Goal: Task Accomplishment & Management: Complete application form

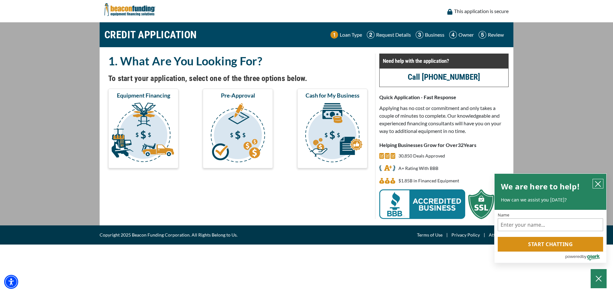
click at [598, 182] on icon "close chatbox" at bounding box center [598, 184] width 6 height 6
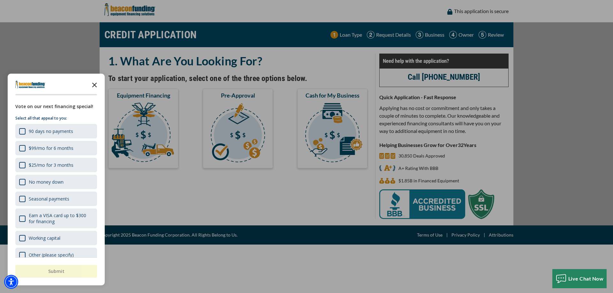
click at [94, 85] on polygon "Close the survey" at bounding box center [94, 85] width 5 height 5
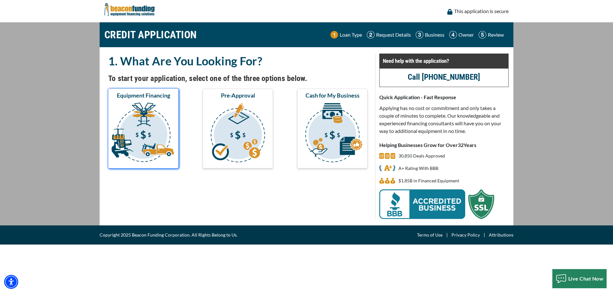
click at [139, 137] on img "submit" at bounding box center [144, 134] width 68 height 64
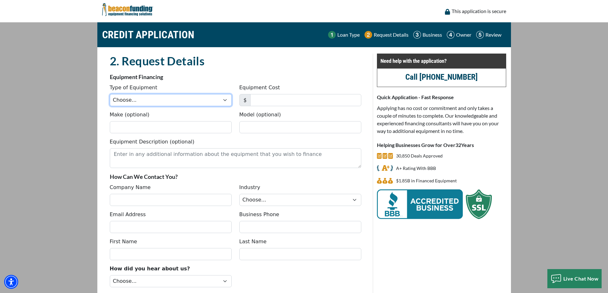
click at [223, 100] on select "Choose... Backhoe Boom/Bucket Truck Chipper Commercial Mower Crane DTG/DTF Prin…" at bounding box center [171, 100] width 122 height 12
select select "10"
click at [110, 94] on select "Choose... Backhoe Boom/Bucket Truck Chipper Commercial Mower Crane DTG/DTF Prin…" at bounding box center [171, 100] width 122 height 12
click at [265, 102] on input "Equipment Cost" at bounding box center [305, 100] width 111 height 12
type input "79,000"
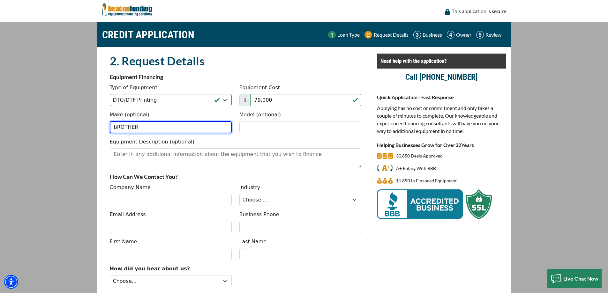
type input "bROTHER"
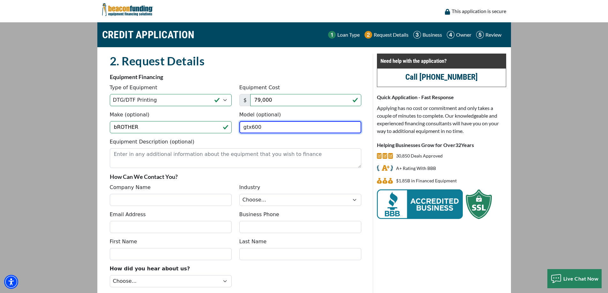
type input "gtx600"
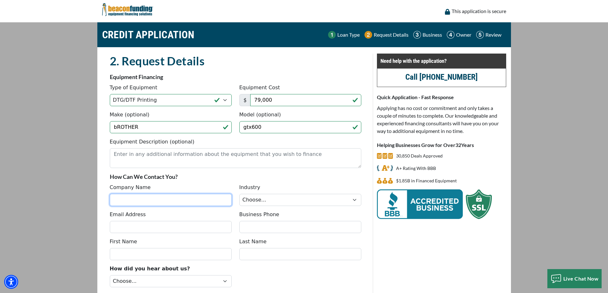
click at [144, 202] on input "Company Name" at bounding box center [171, 200] width 122 height 12
type input "Identifications Company LLC"
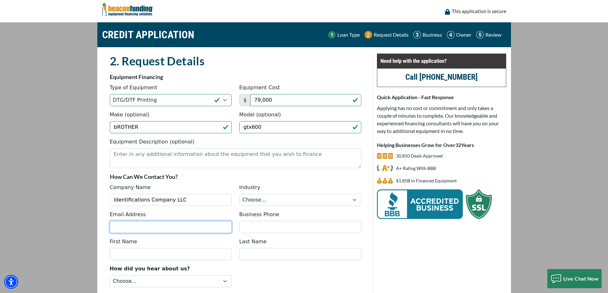
type input "identco1@hotmail.com"
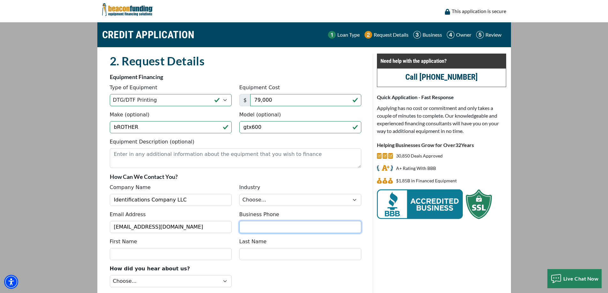
type input "6207925043"
type input "Matt"
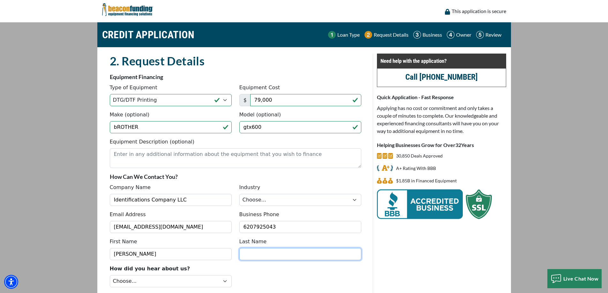
type input "Kurtz"
type input "(620) 792-5043"
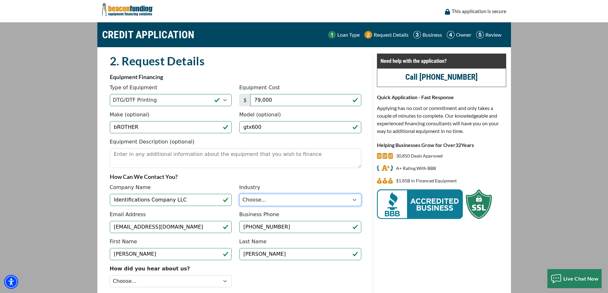
click at [355, 200] on select "Choose... Towing Landscape/Hardscape Decorated Apparel Septic Light Constructio…" at bounding box center [300, 200] width 122 height 12
select select "3"
click at [239, 194] on select "Choose... Towing Landscape/Hardscape Decorated Apparel Septic Light Constructio…" at bounding box center [300, 200] width 122 height 12
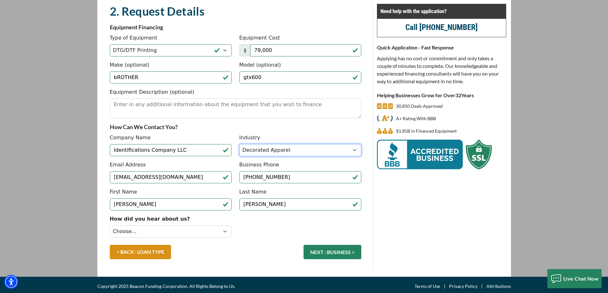
scroll to position [53, 0]
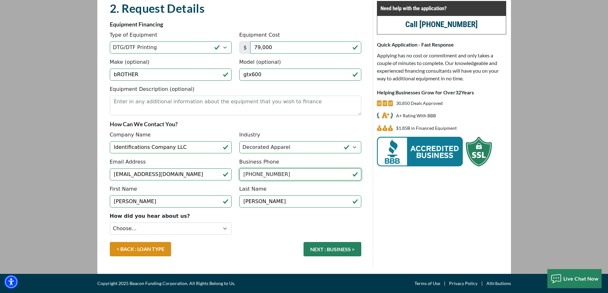
drag, startPoint x: 296, startPoint y: 176, endPoint x: 255, endPoint y: 180, distance: 41.7
click at [255, 180] on input "(620) 792-5043" at bounding box center [300, 175] width 122 height 12
type input "[PHONE_NUMBER]"
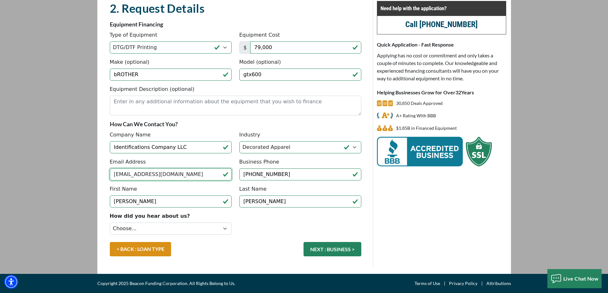
drag, startPoint x: 172, startPoint y: 176, endPoint x: 97, endPoint y: 178, distance: 74.4
click at [98, 178] on div "2. Request Details There was an issue while saving the data. Please try again a…" at bounding box center [304, 135] width 414 height 280
type input "M"
type input "[EMAIL_ADDRESS][DOMAIN_NAME]"
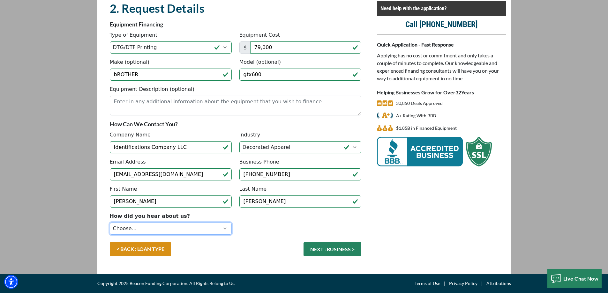
click at [224, 228] on select "Choose... Internet Search Vendor Referral Word of Mouth Client Referral Email E…" at bounding box center [171, 229] width 122 height 12
select select "9"
click at [110, 223] on select "Choose... Internet Search Vendor Referral Word of Mouth Client Referral Email E…" at bounding box center [171, 229] width 122 height 12
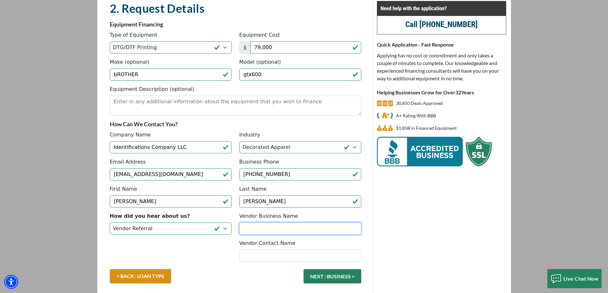
click at [266, 230] on input "Vendor Business Name" at bounding box center [300, 229] width 122 height 12
type input "Hirsch International"
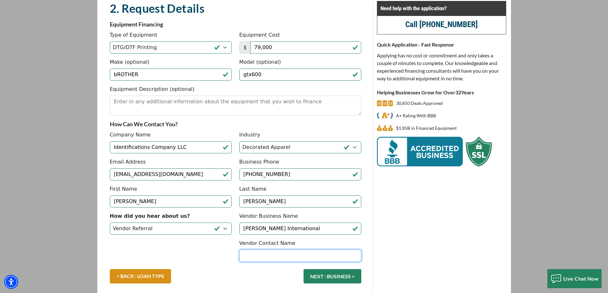
click at [262, 256] on input "Vendor Contact Name" at bounding box center [300, 256] width 122 height 12
type input "Kirk Ahlfors"
click at [318, 276] on button "NEXT : BUSINESS >" at bounding box center [333, 276] width 58 height 14
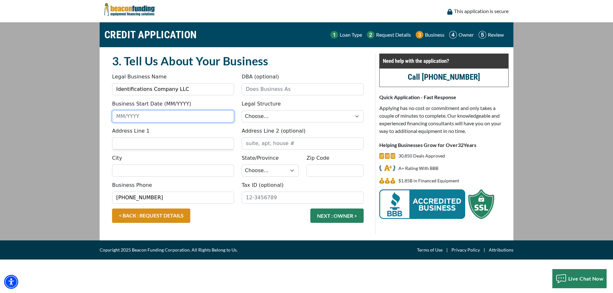
drag, startPoint x: 143, startPoint y: 117, endPoint x: 111, endPoint y: 122, distance: 32.0
click at [111, 122] on div "Business Start Date (MM/YYYY)" at bounding box center [173, 111] width 130 height 22
type input "11/2019"
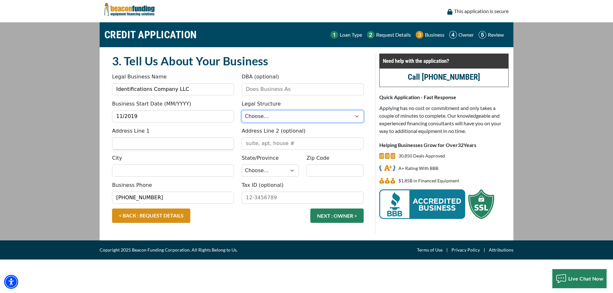
click at [358, 115] on select "Choose... Corporation LLC LLP Municipality Non-Profit Partnership Proprietorship" at bounding box center [303, 116] width 122 height 12
select select "2"
click at [242, 110] on select "Choose... Corporation LLC LLP Municipality Non-Profit Partnership Proprietorship" at bounding box center [303, 116] width 122 height 12
click at [160, 142] on input "Address Line 1" at bounding box center [173, 144] width 122 height 12
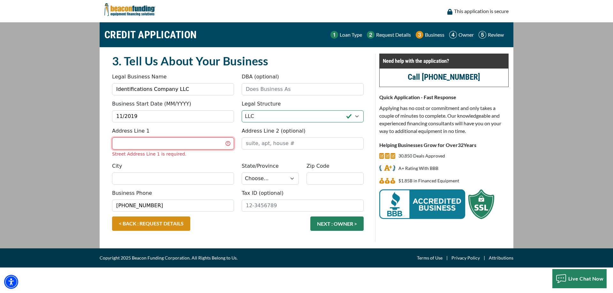
click at [133, 144] on input "Address Line 1" at bounding box center [173, 144] width 122 height 12
type input "[STREET_ADDRESS]"
type input "Identifications Company LLC"
type input "GREAT BEND"
select select "18"
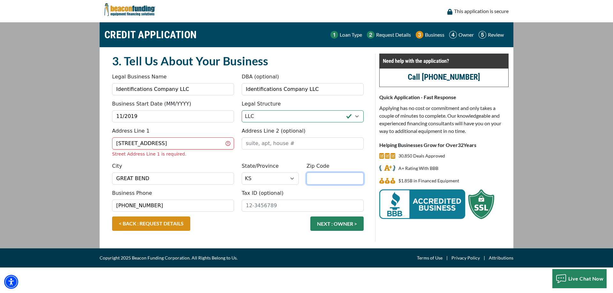
type input "67530"
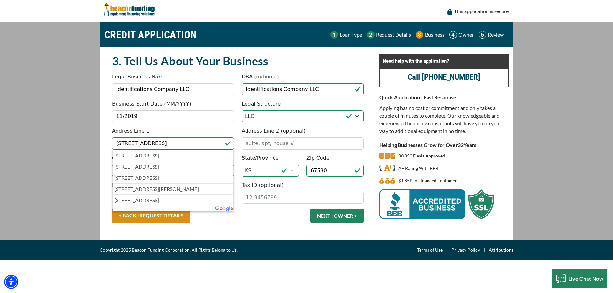
click at [525, 184] on main "CREDIT APPLICATION Loan Type Request Details Business Owner Review" at bounding box center [306, 131] width 613 height 218
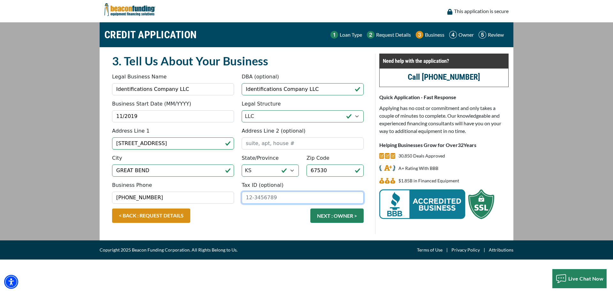
drag, startPoint x: 276, startPoint y: 198, endPoint x: 250, endPoint y: 200, distance: 25.3
click at [250, 200] on input "Tax ID (optional)" at bounding box center [303, 198] width 122 height 12
type input "84-3592091"
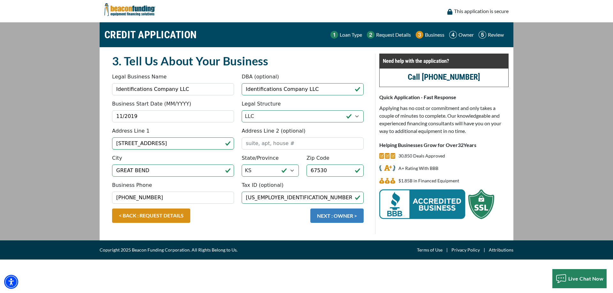
click at [338, 214] on button "NEXT : OWNER >" at bounding box center [336, 216] width 53 height 14
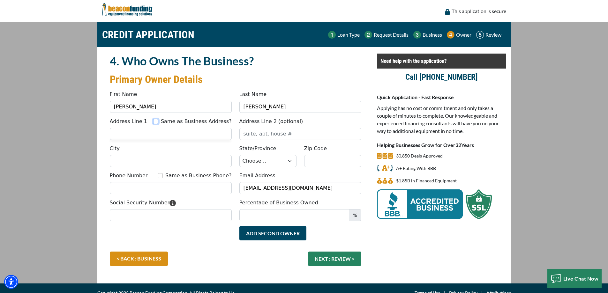
click at [158, 121] on input "Same as Business Address?" at bounding box center [155, 121] width 5 height 5
checkbox input "true"
type input "1413 MAIN ST"
type input "GREAT BEND"
select select "18"
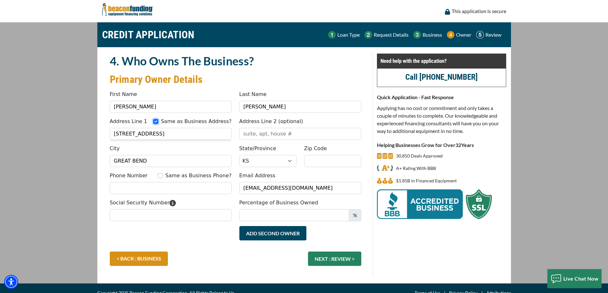
type input "67530"
click at [163, 176] on input "Same as Business Phone?" at bounding box center [160, 175] width 5 height 5
checkbox input "true"
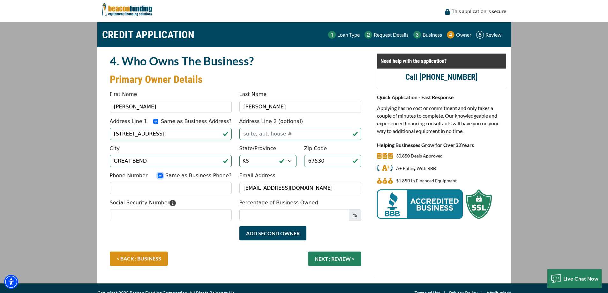
type input "[PHONE_NUMBER]"
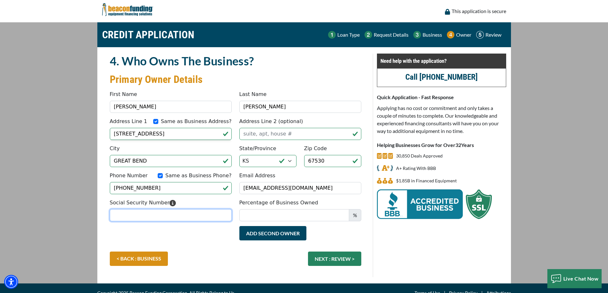
click at [149, 218] on input "Social Security Number" at bounding box center [171, 215] width 122 height 12
type input "515-88-7570"
click at [318, 217] on input "Percentage of Business Owned" at bounding box center [294, 215] width 110 height 12
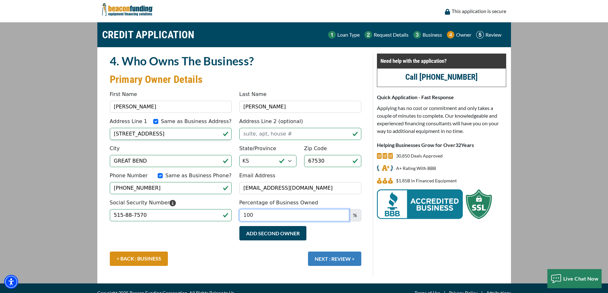
type input "100"
click at [326, 261] on button "NEXT : REVIEW >" at bounding box center [334, 259] width 53 height 14
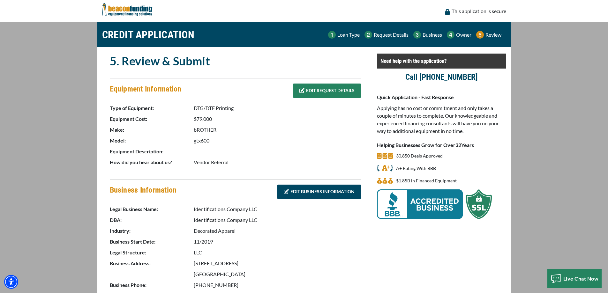
click at [301, 90] on icon at bounding box center [301, 90] width 5 height 5
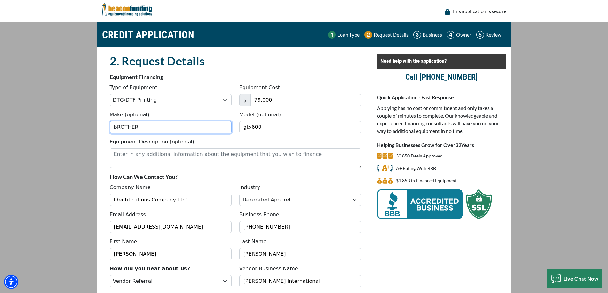
drag, startPoint x: 139, startPoint y: 128, endPoint x: 97, endPoint y: 132, distance: 42.0
click at [97, 132] on div "2. Request Details There was an issue while saving the data. Please try again a…" at bounding box center [304, 200] width 414 height 307
type input "Brother"
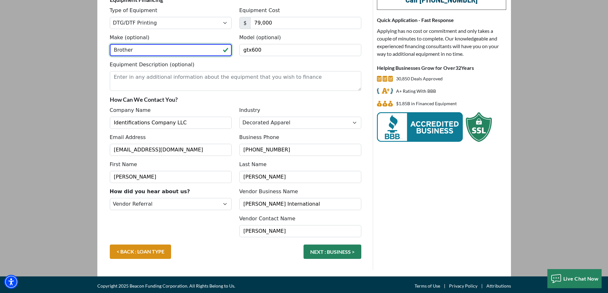
scroll to position [80, 0]
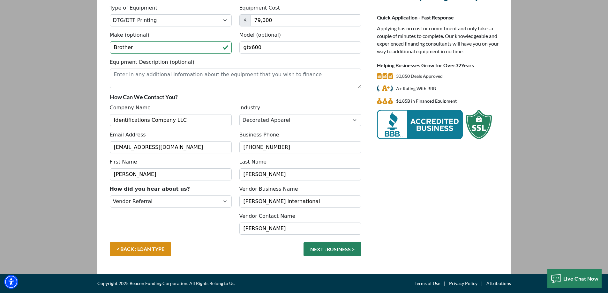
click at [321, 252] on button "NEXT : BUSINESS >" at bounding box center [333, 249] width 58 height 14
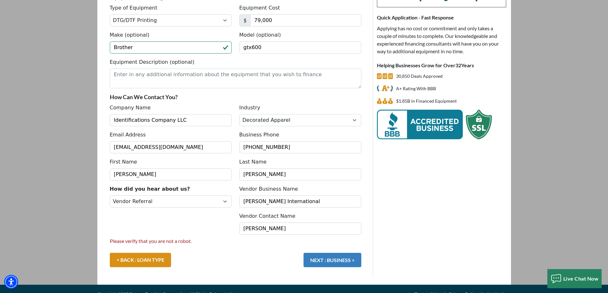
click at [325, 262] on button "NEXT : BUSINESS >" at bounding box center [333, 260] width 58 height 14
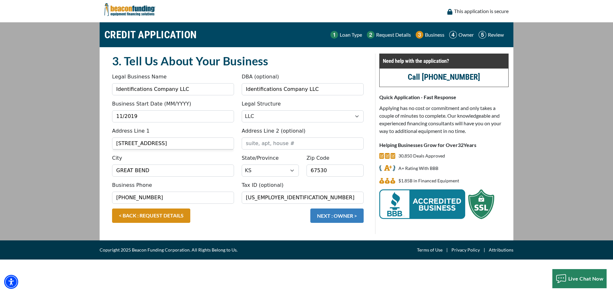
click at [335, 214] on button "NEXT : OWNER >" at bounding box center [336, 216] width 53 height 14
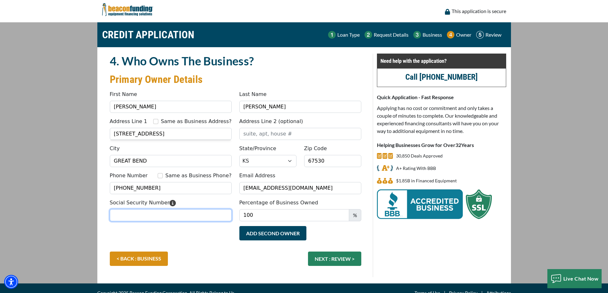
click at [169, 216] on input "Social Security Number" at bounding box center [171, 215] width 122 height 12
type input "515-88-7570"
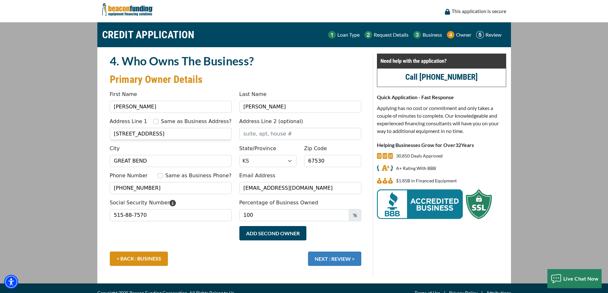
click at [327, 261] on button "NEXT : REVIEW >" at bounding box center [334, 259] width 53 height 14
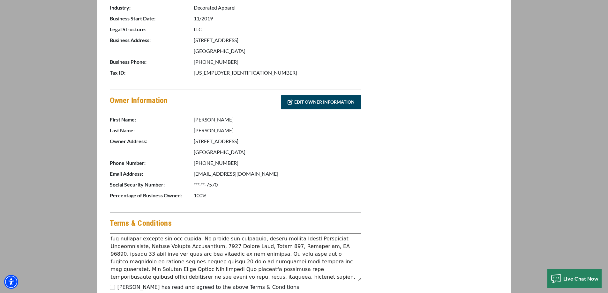
scroll to position [96, 0]
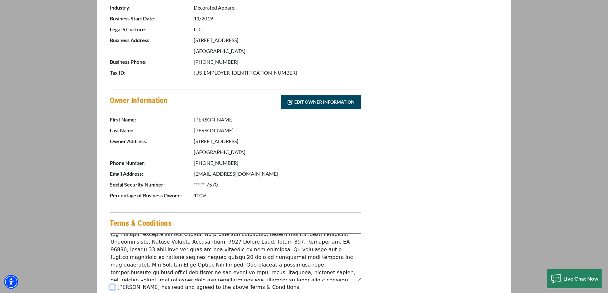
click at [112, 288] on input "[PERSON_NAME] has read and agreed to the above Terms & Conditions." at bounding box center [112, 287] width 5 height 5
checkbox input "true"
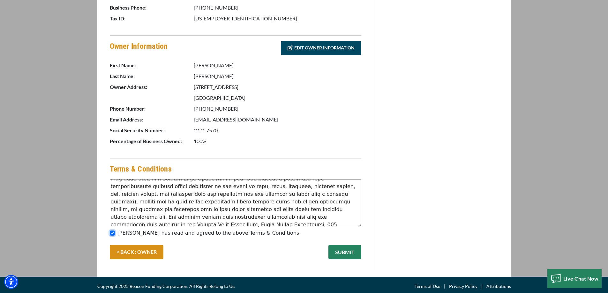
scroll to position [280, 0]
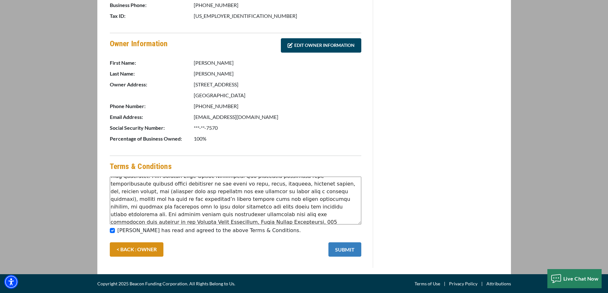
click at [349, 247] on button "SUBMIT" at bounding box center [345, 250] width 33 height 14
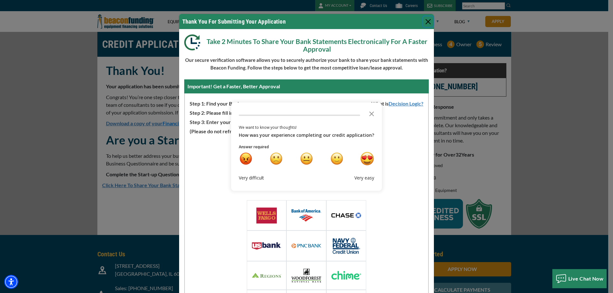
click at [365, 157] on div "very happy" at bounding box center [366, 158] width 13 height 13
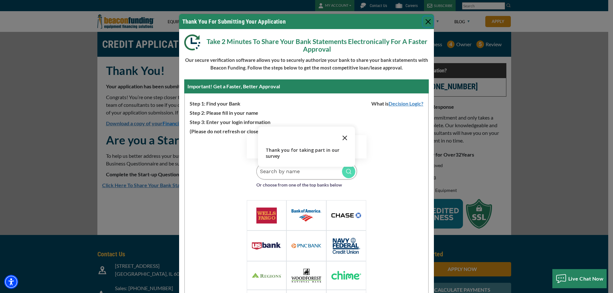
click at [344, 139] on icon "Close the survey" at bounding box center [344, 137] width 13 height 13
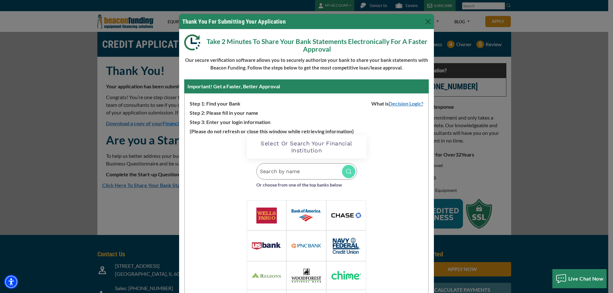
click at [282, 174] on input "Search by name" at bounding box center [306, 171] width 101 height 16
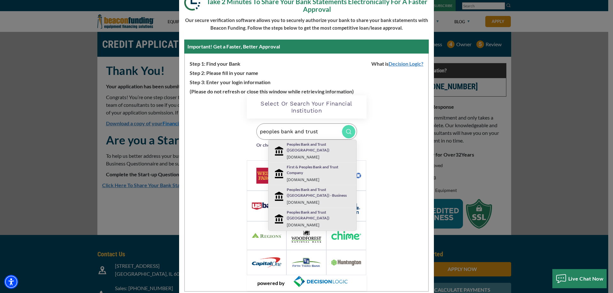
scroll to position [53, 0]
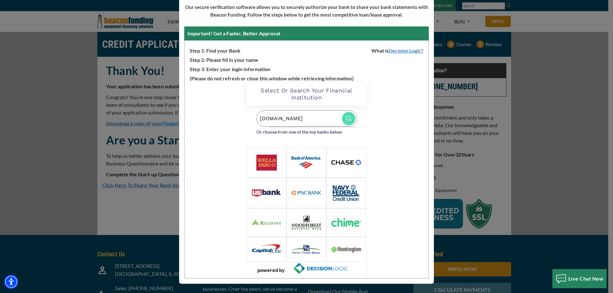
click at [344, 120] on img at bounding box center [348, 118] width 13 height 13
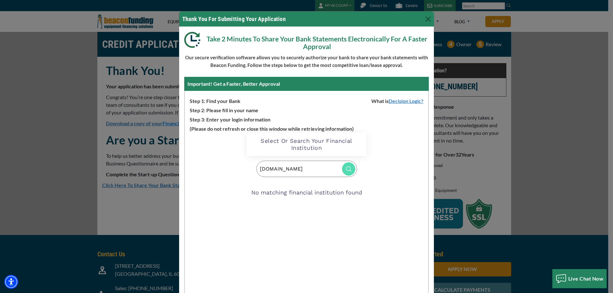
scroll to position [0, 0]
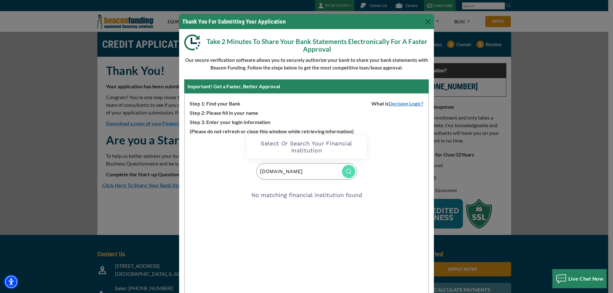
click at [279, 151] on h2 "Select Or Search Your Financial Institution" at bounding box center [306, 147] width 107 height 14
click at [299, 172] on input "peoples.bank" at bounding box center [306, 171] width 101 height 16
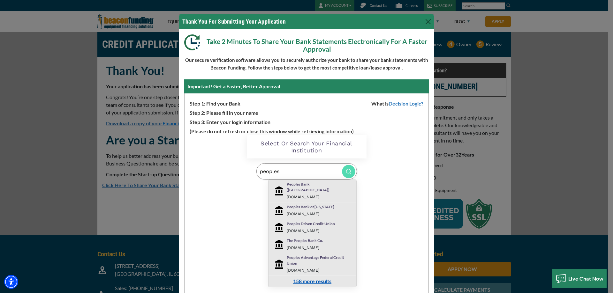
type input "peoples"
click at [302, 278] on link "158 more results" at bounding box center [312, 281] width 38 height 6
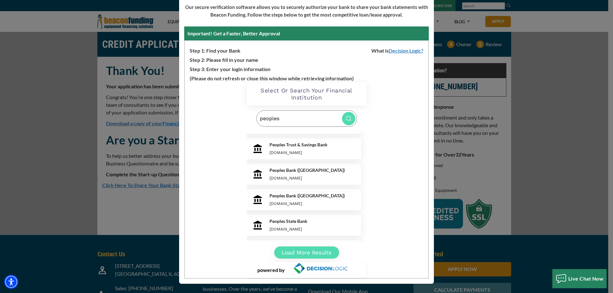
scroll to position [412, 0]
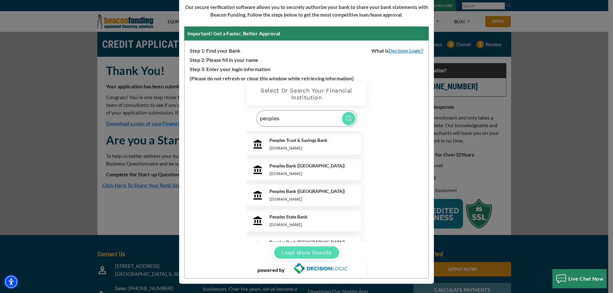
click at [306, 253] on button "Load More Results" at bounding box center [306, 252] width 65 height 13
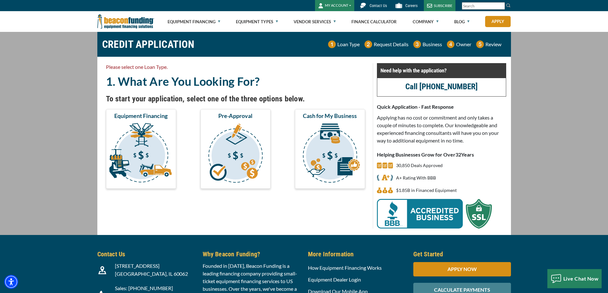
click at [340, 5] on button "MY ACCOUNT" at bounding box center [334, 5] width 39 height 11
click at [341, 5] on button "MY ACCOUNT" at bounding box center [334, 5] width 39 height 11
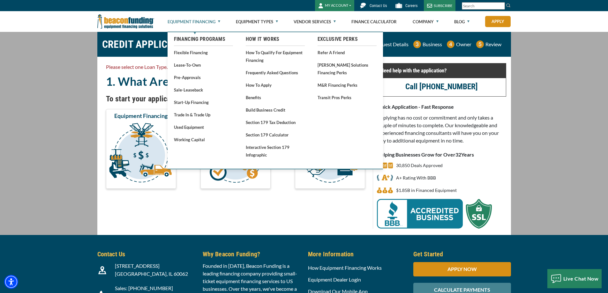
click at [210, 19] on link "Equipment Financing" at bounding box center [194, 21] width 53 height 20
